Goal: Transaction & Acquisition: Purchase product/service

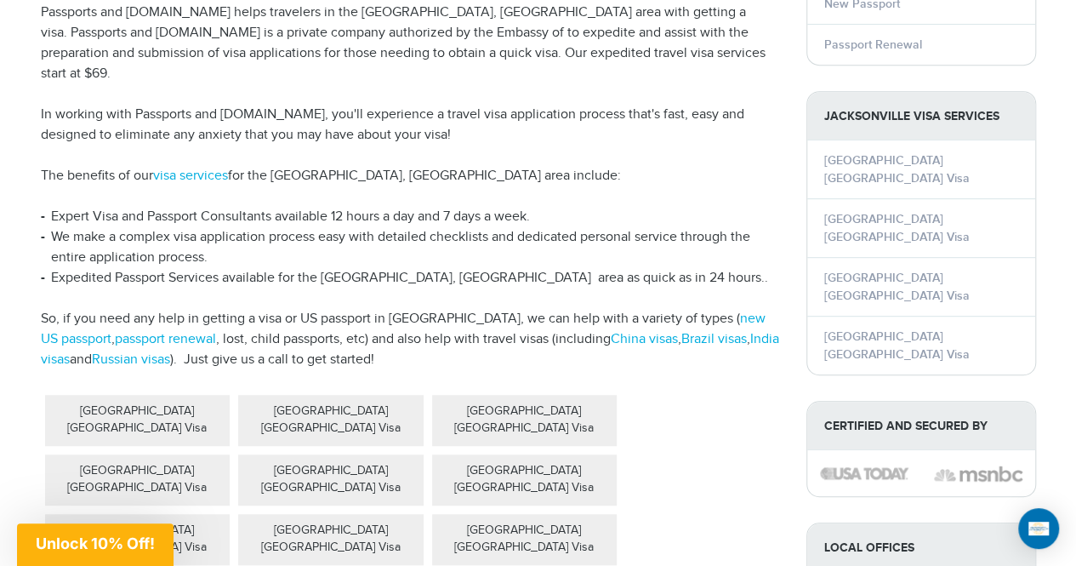
scroll to position [365, 0]
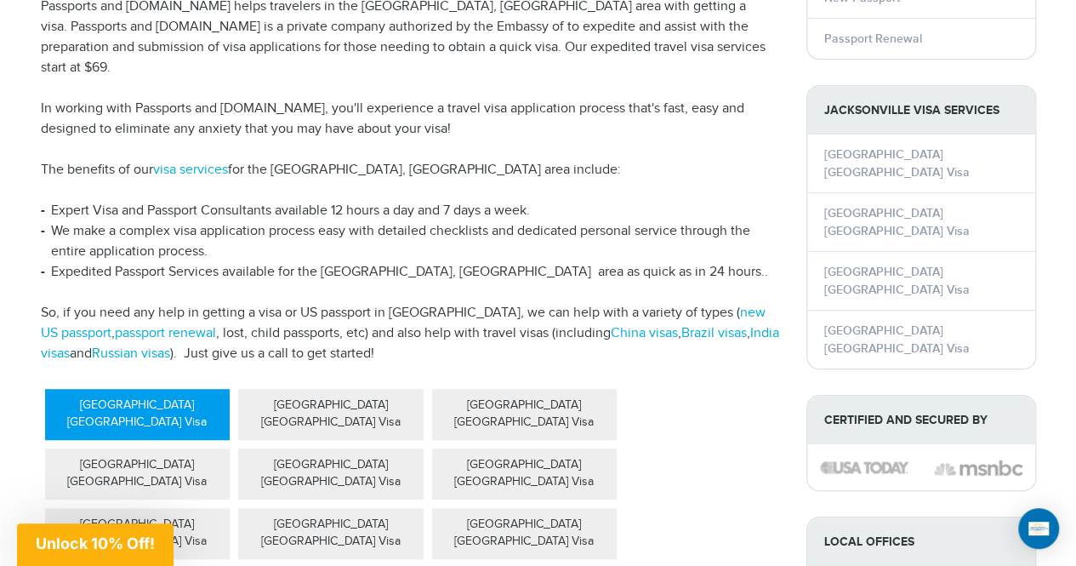
click at [164, 389] on div "[GEOGRAPHIC_DATA] [GEOGRAPHIC_DATA] Visa" at bounding box center [137, 414] width 185 height 51
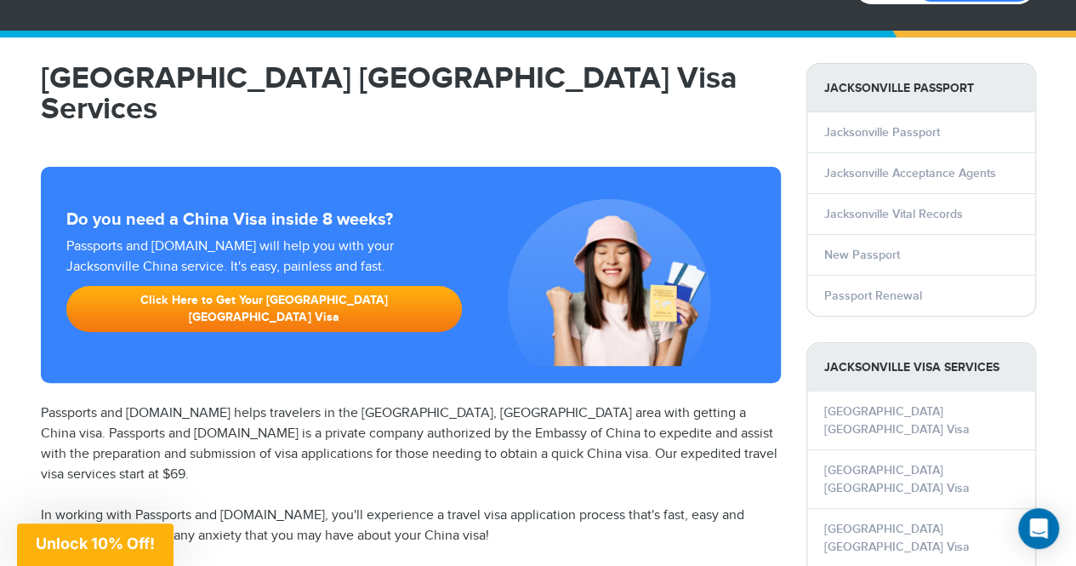
scroll to position [99, 0]
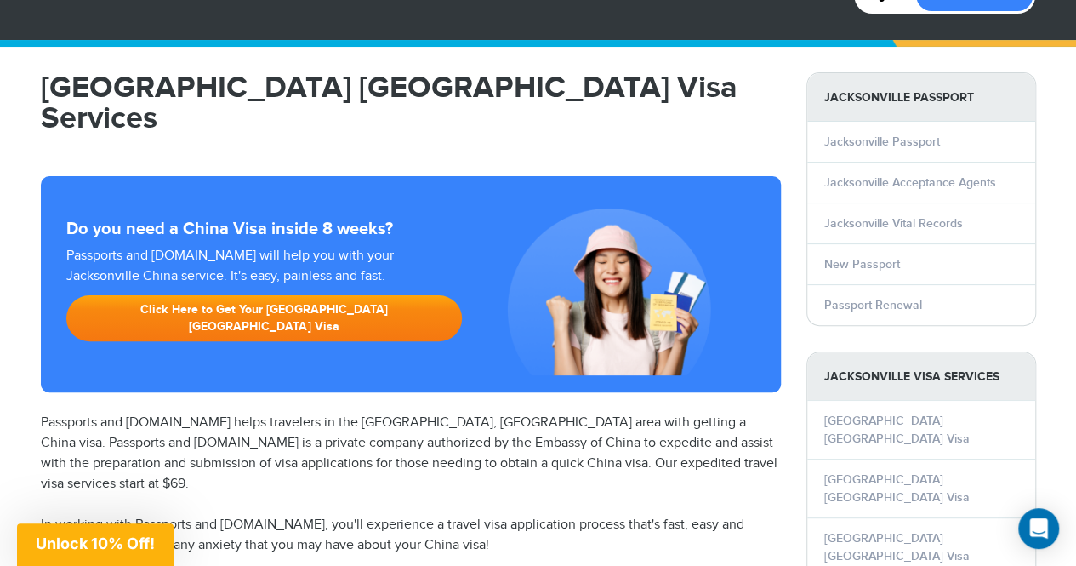
click at [162, 295] on link "Click Here to Get Your Jacksonville China Visa" at bounding box center [264, 318] width 396 height 46
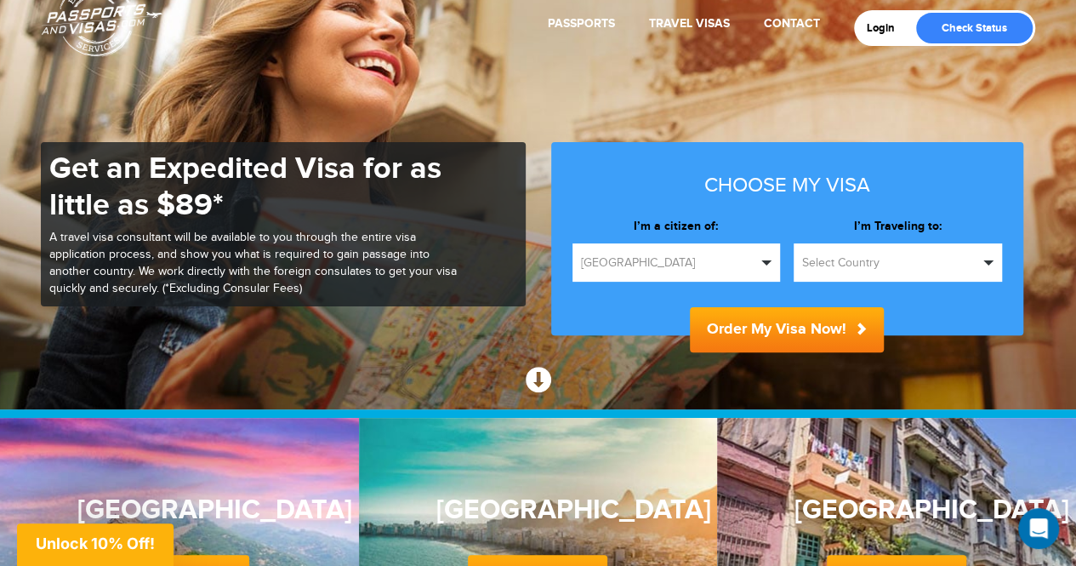
scroll to position [77, 0]
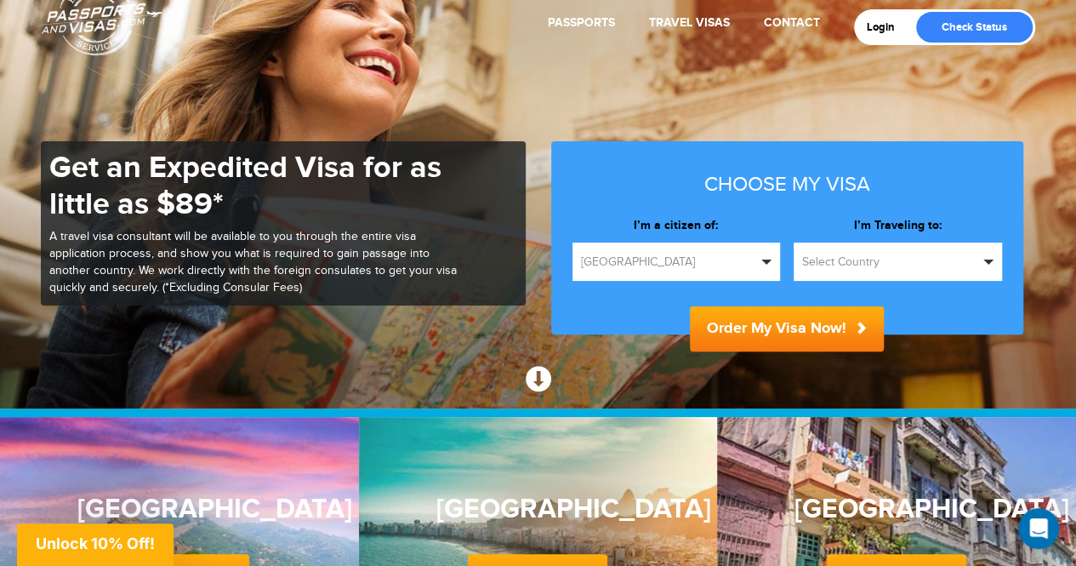
click at [922, 259] on span "Select Country" at bounding box center [890, 261] width 176 height 17
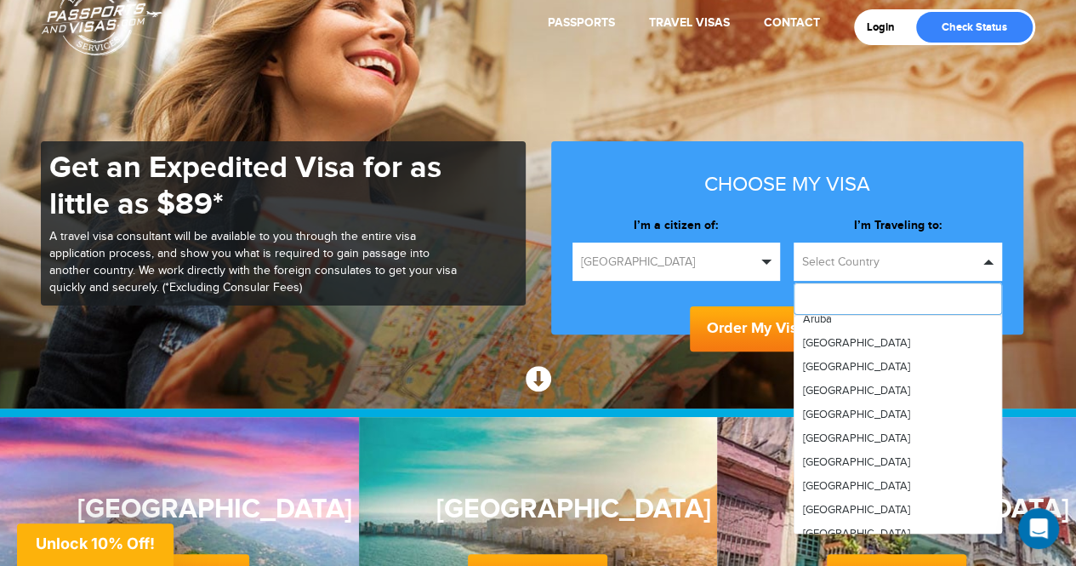
scroll to position [274, 0]
drag, startPoint x: 874, startPoint y: 493, endPoint x: 911, endPoint y: 265, distance: 230.8
click at [911, 265] on span "Select Country" at bounding box center [890, 261] width 176 height 17
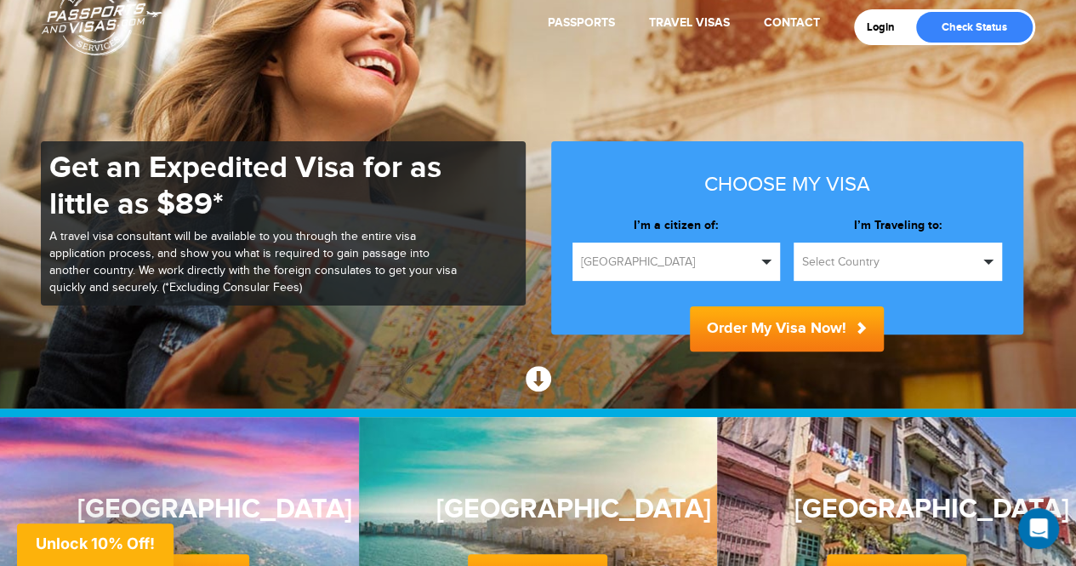
click at [911, 265] on span "Select Country" at bounding box center [890, 261] width 176 height 17
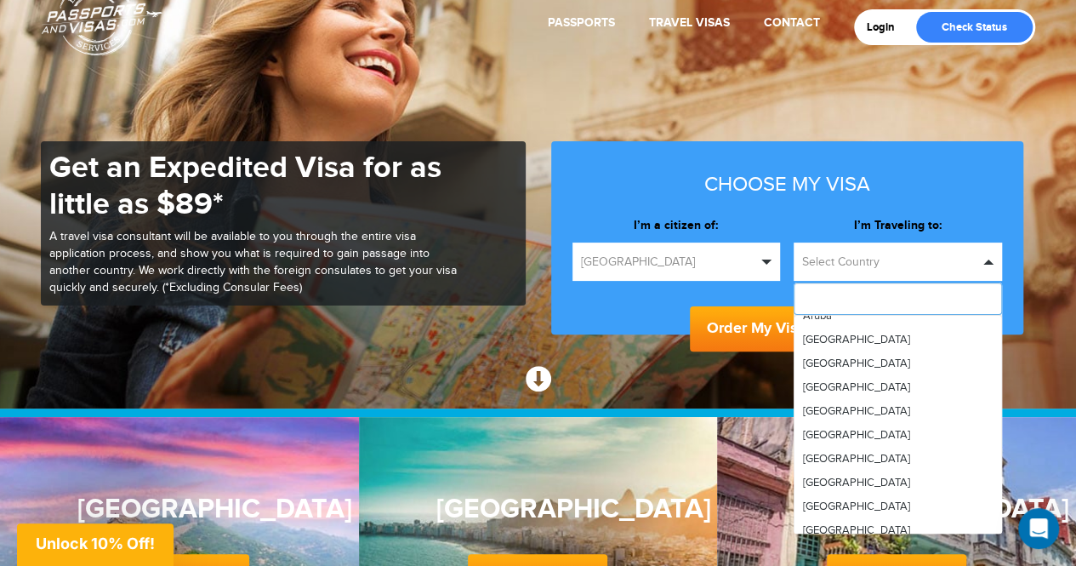
type input "*"
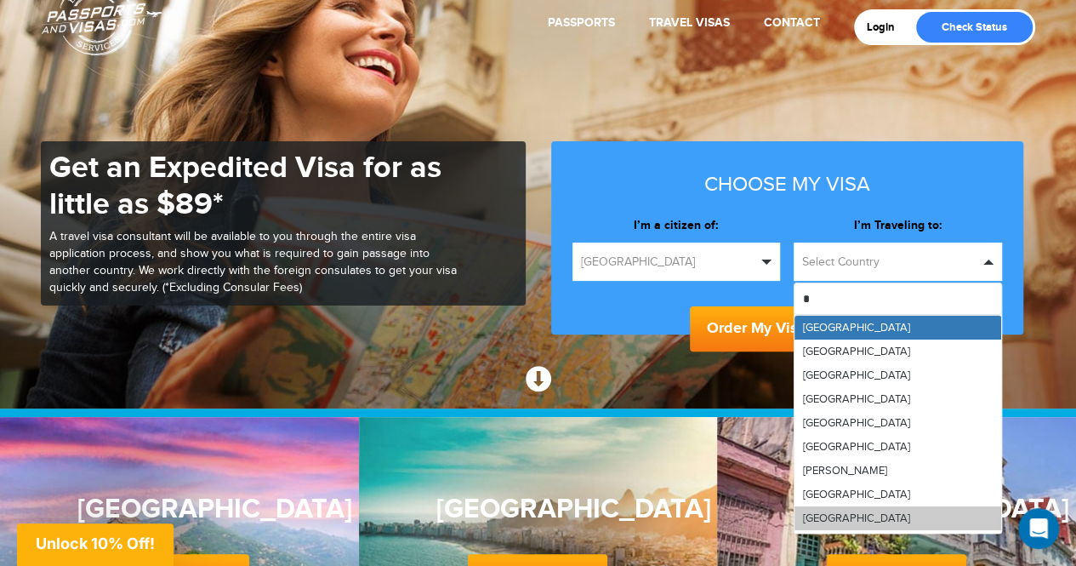
click at [844, 515] on link "[GEOGRAPHIC_DATA]" at bounding box center [897, 518] width 207 height 24
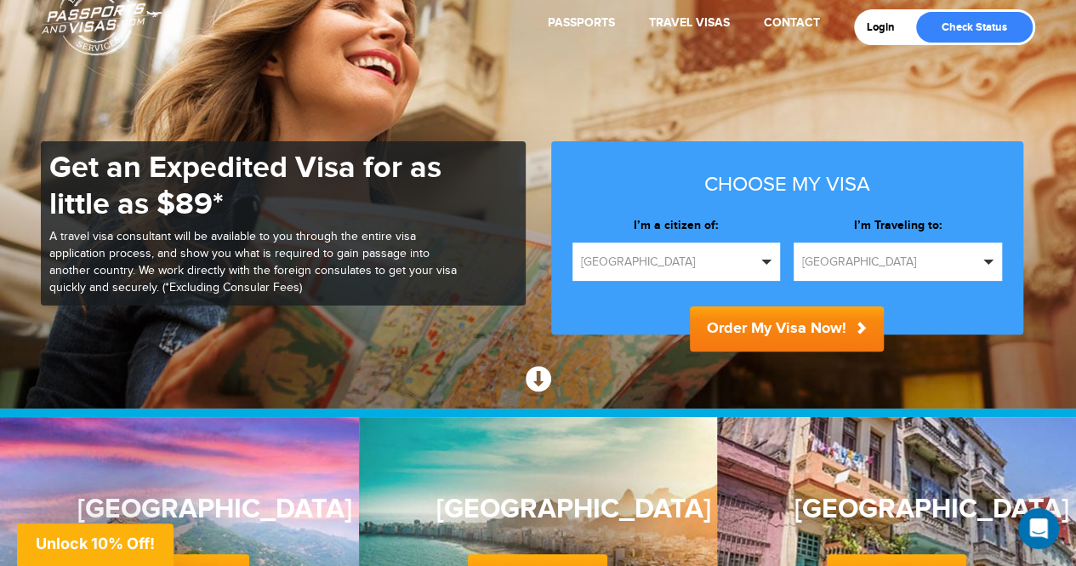
click at [784, 322] on button "Order My Visa Now!" at bounding box center [787, 328] width 194 height 45
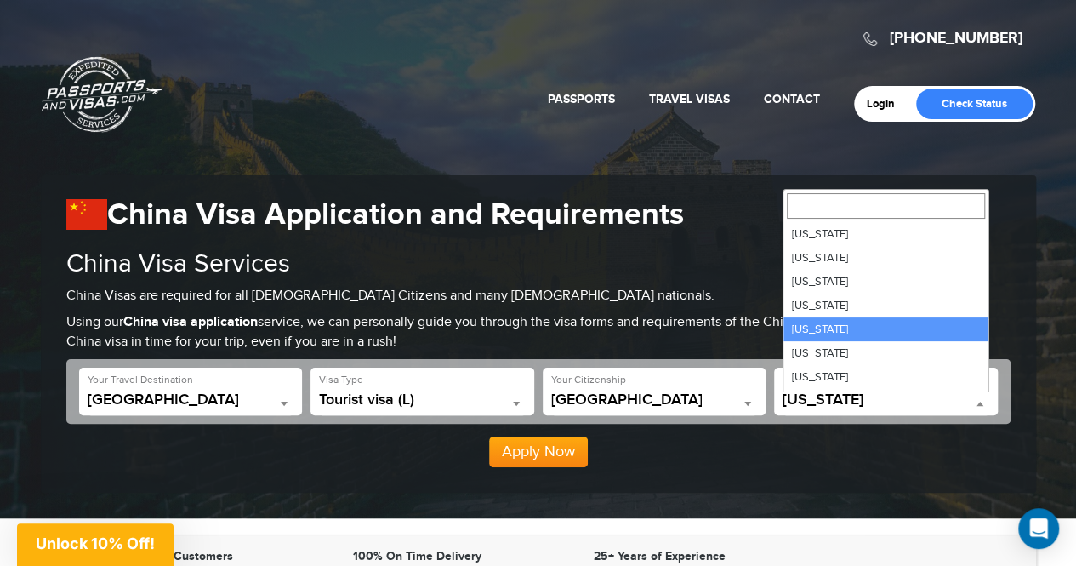
click at [811, 393] on span "California" at bounding box center [885, 399] width 207 height 17
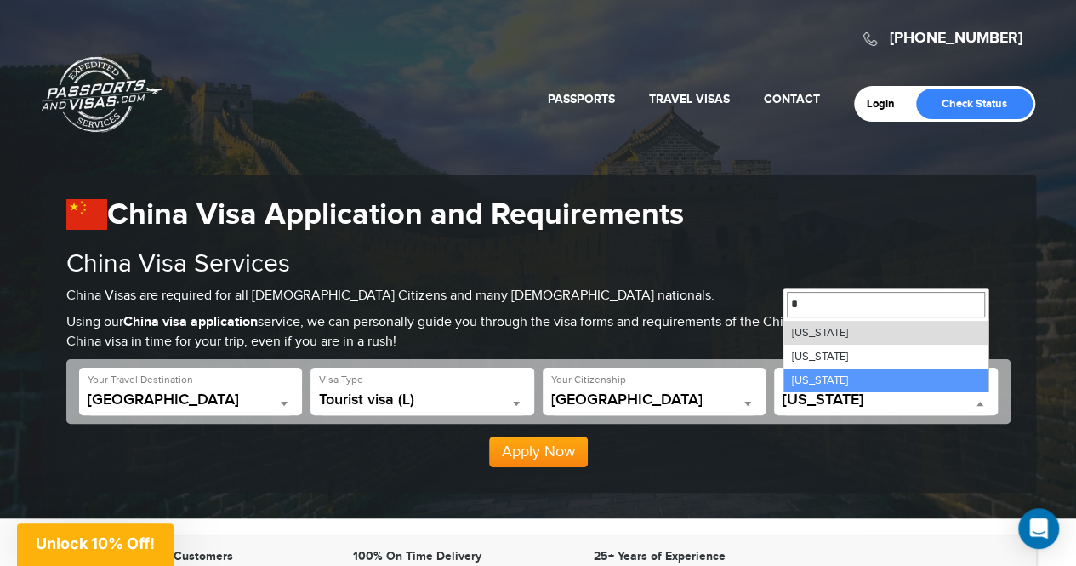
type input "*"
select select "**"
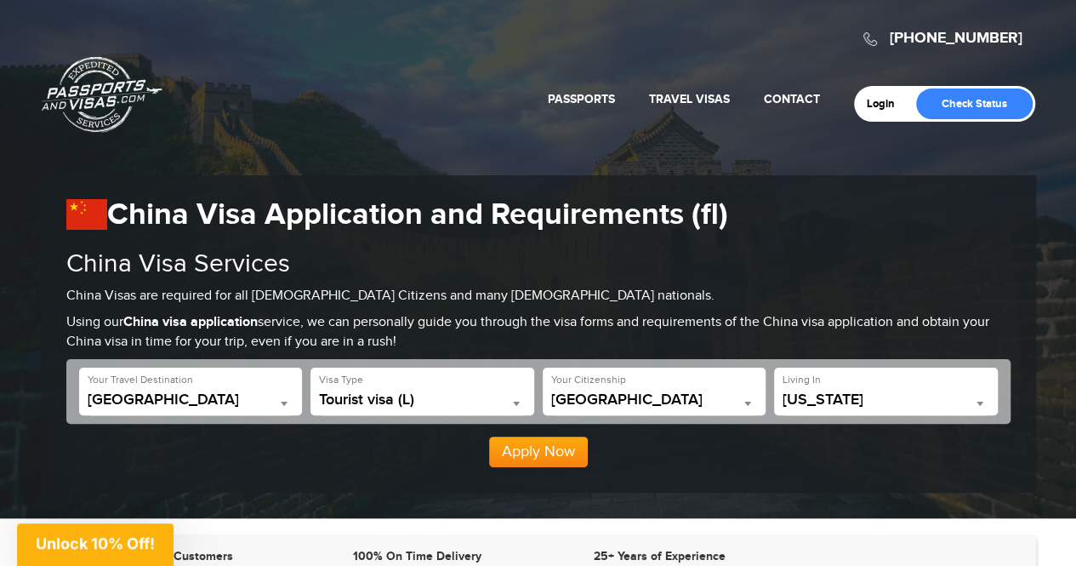
click at [546, 453] on button "Apply Now" at bounding box center [538, 451] width 99 height 31
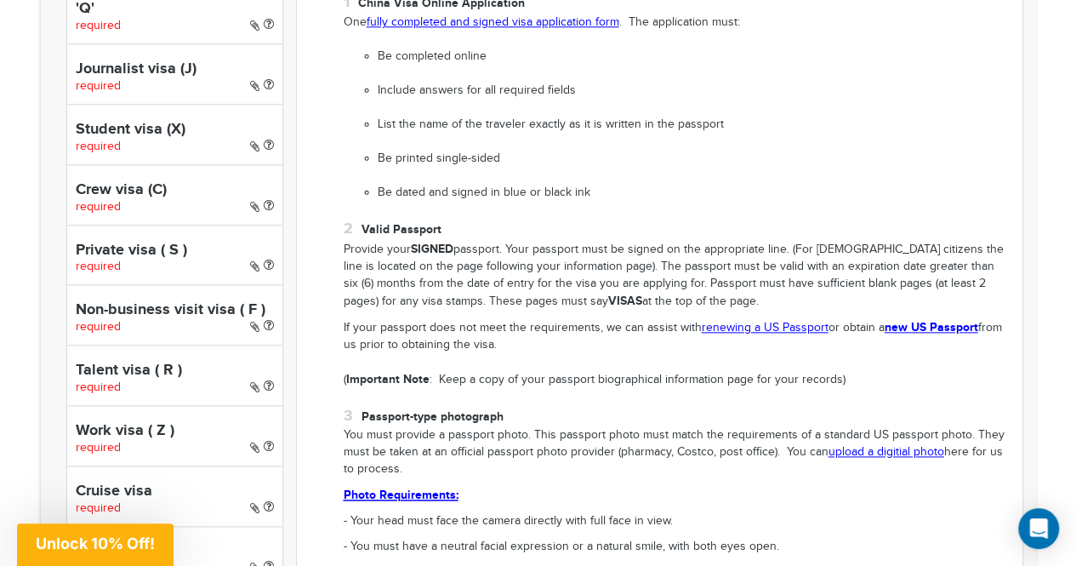
scroll to position [893, 0]
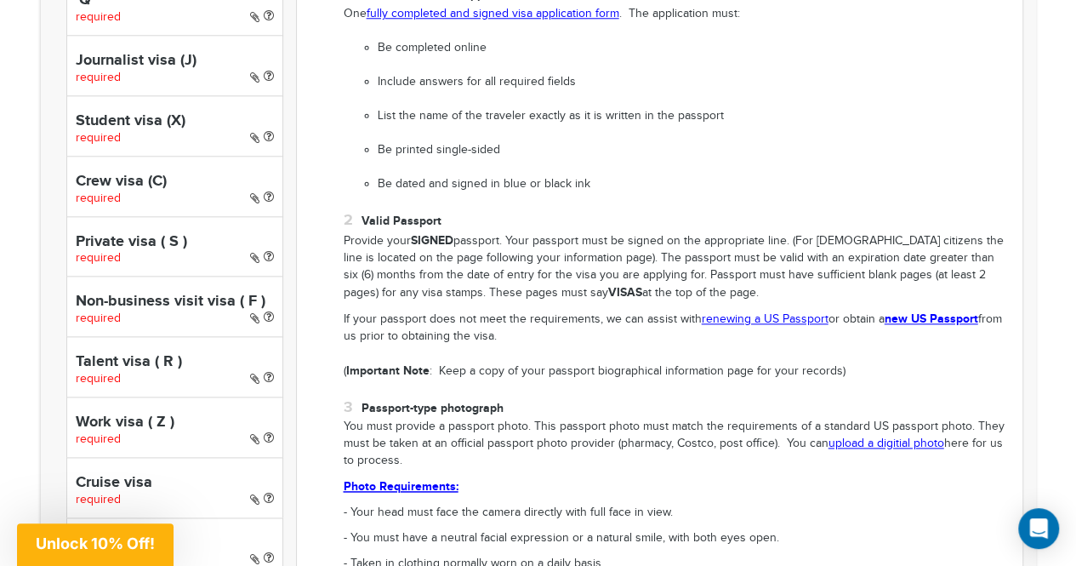
drag, startPoint x: 914, startPoint y: 462, endPoint x: 911, endPoint y: 499, distance: 37.6
click at [911, 499] on li "Passport-type photograph You must provide a passport photo. This passport photo…" at bounding box center [677, 557] width 666 height 321
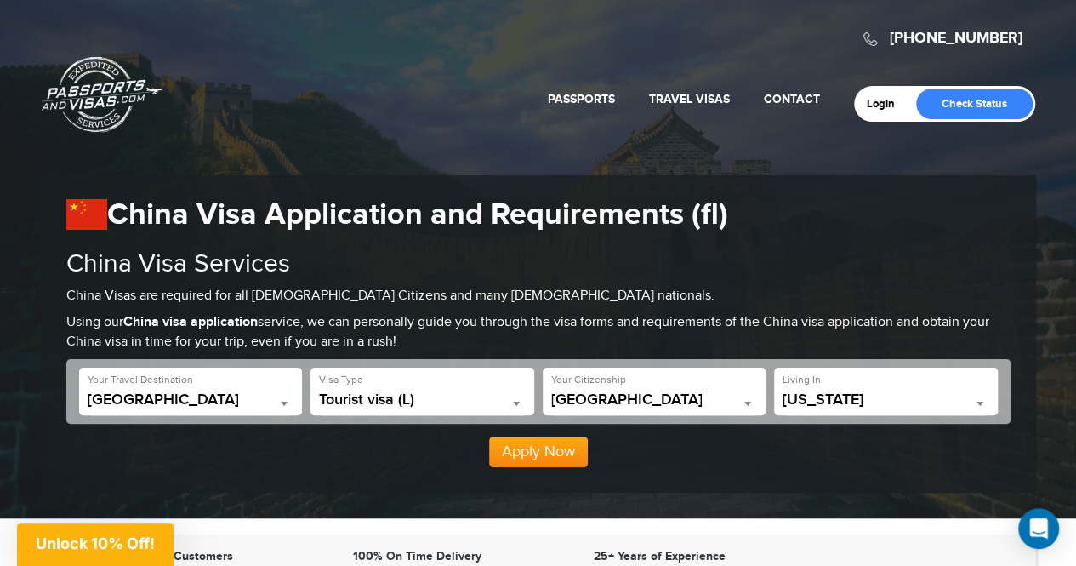
scroll to position [1, 0]
